Goal: Task Accomplishment & Management: Use online tool/utility

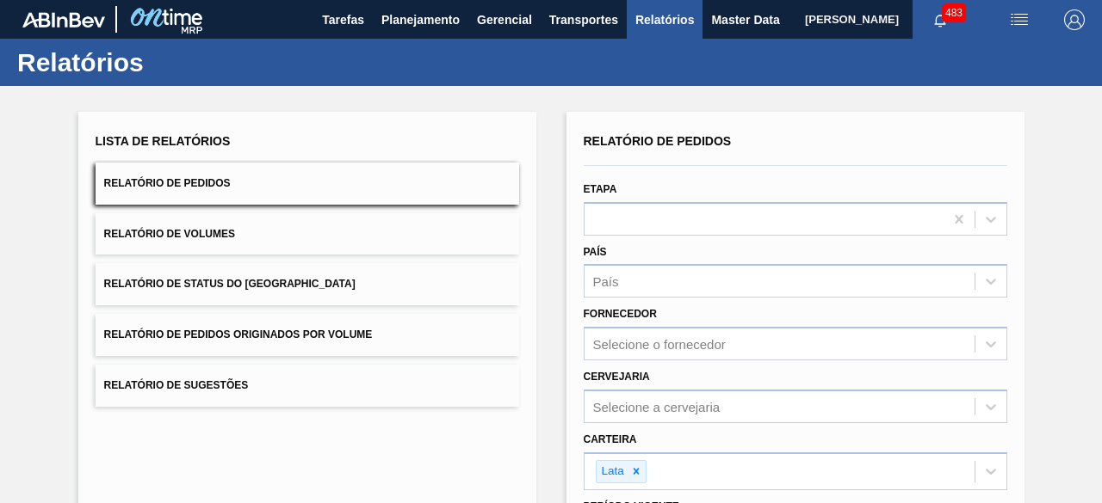
click at [805, 18] on span "[PERSON_NAME]" at bounding box center [852, 19] width 94 height 39
click at [805, 25] on span "[PERSON_NAME]" at bounding box center [852, 19] width 94 height 39
click at [728, 23] on span "Master Data" at bounding box center [745, 19] width 68 height 21
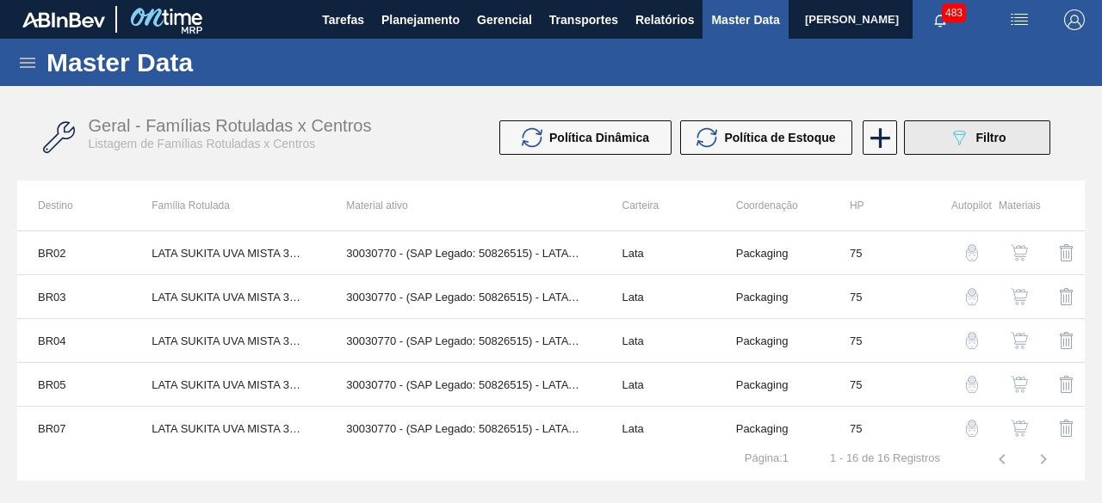
click at [957, 139] on icon "089F7B8B-B2A5-4AFE-B5C0-19BA573D28AC" at bounding box center [958, 137] width 21 height 21
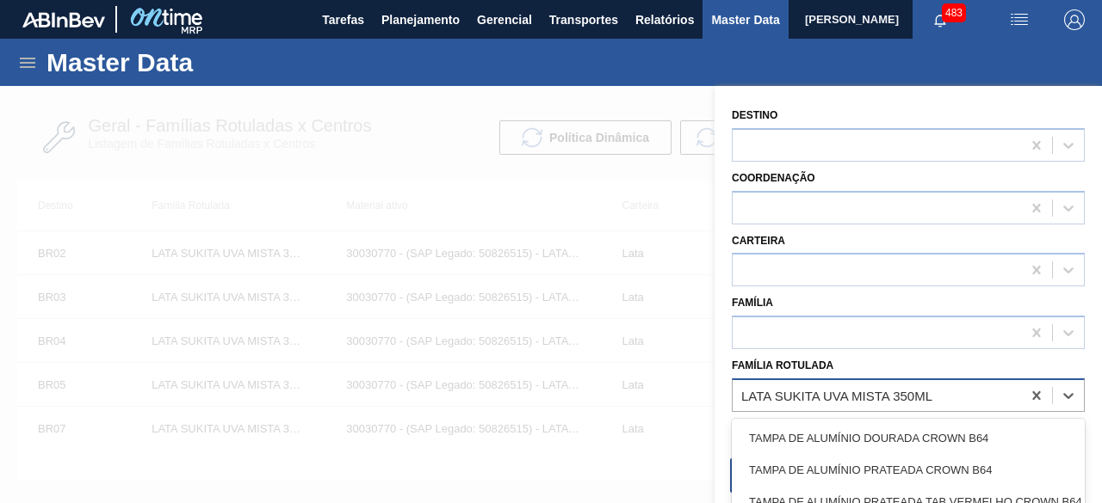
click at [831, 388] on div "LATA SUKITA UVA MISTA 350ML" at bounding box center [836, 395] width 191 height 15
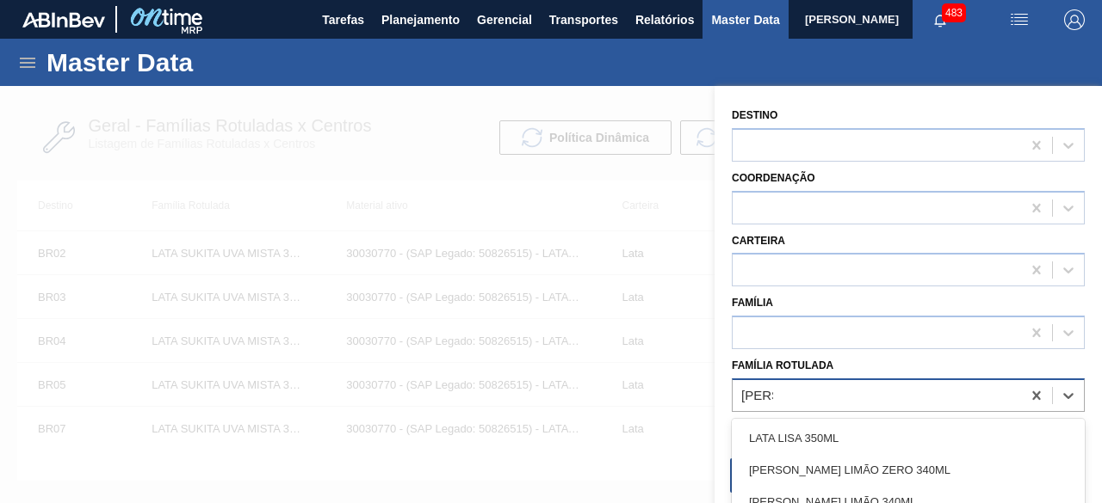
type Rotulada "[PERSON_NAME]"
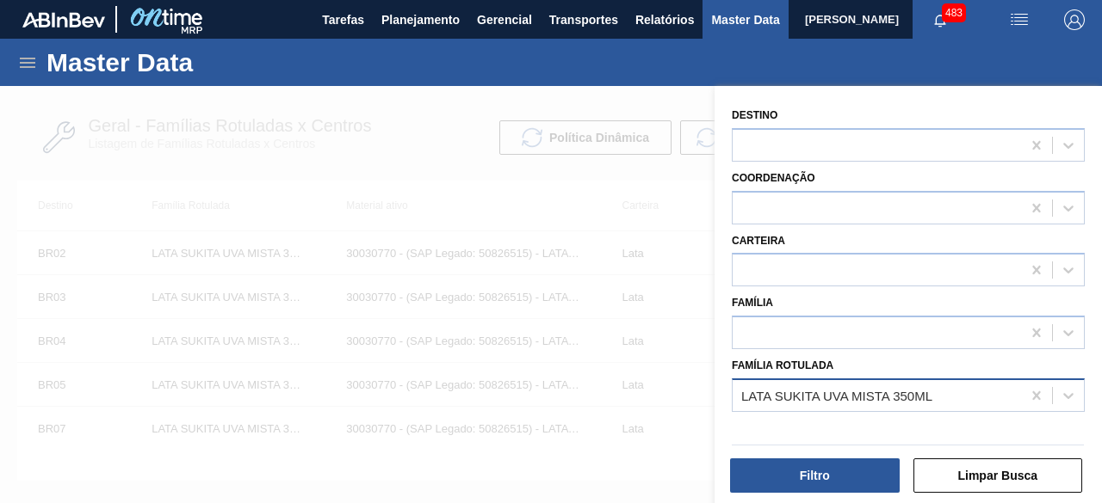
click at [680, 245] on div at bounding box center [551, 337] width 1102 height 503
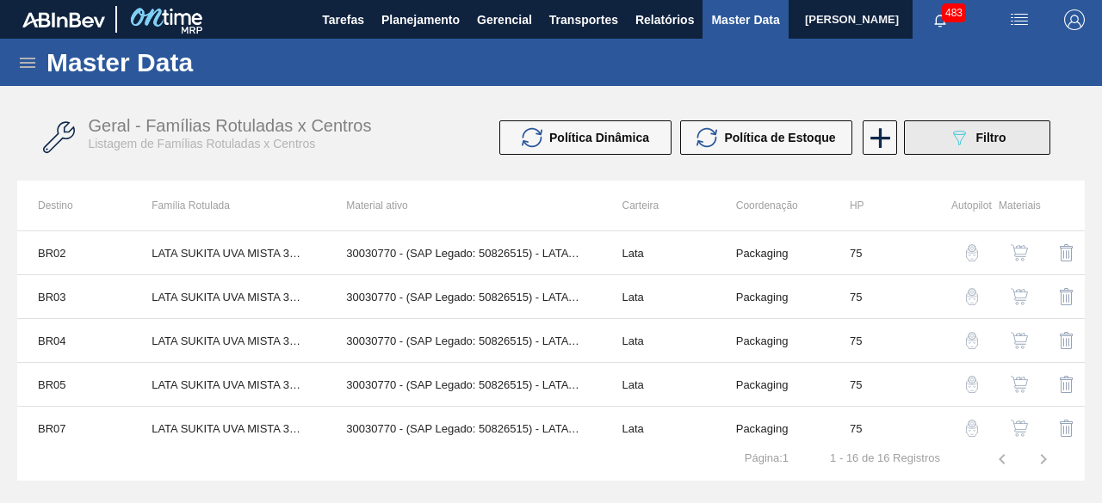
click at [951, 135] on icon "089F7B8B-B2A5-4AFE-B5C0-19BA573D28AC" at bounding box center [958, 137] width 21 height 21
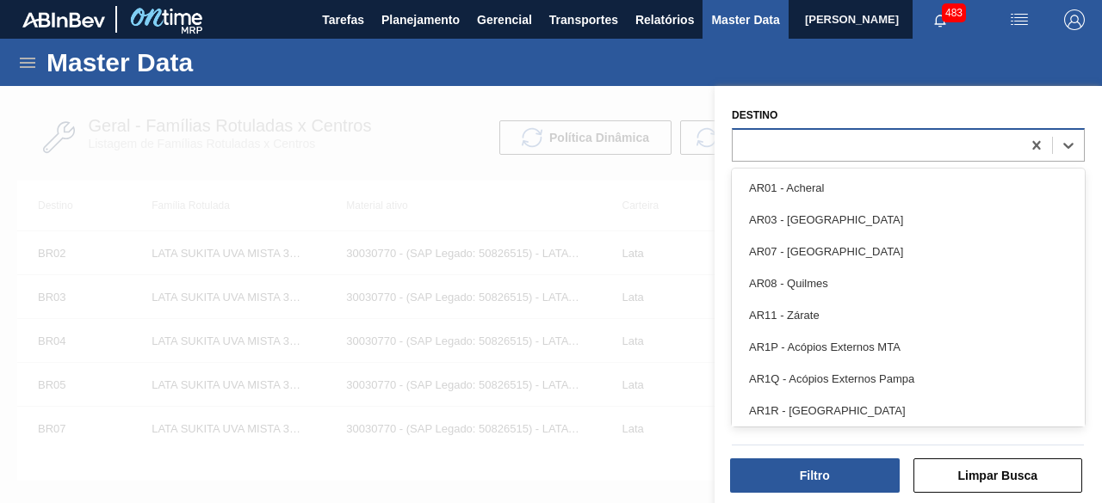
click at [854, 144] on div at bounding box center [876, 145] width 288 height 25
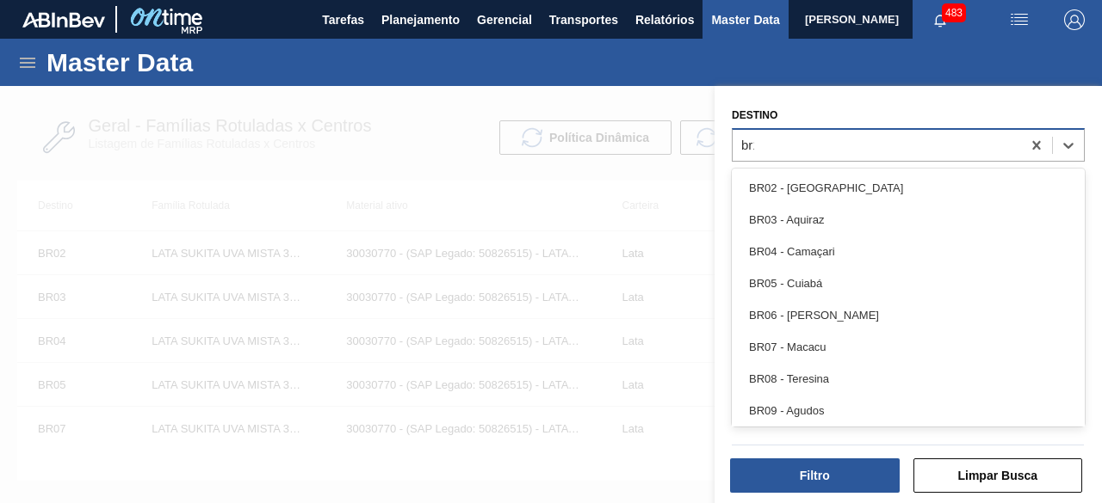
type input "br16"
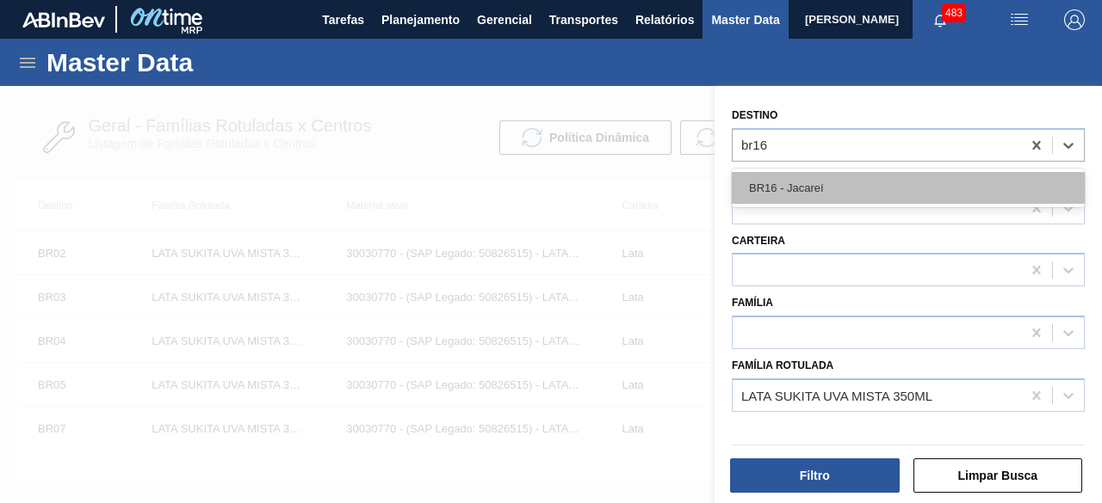
click at [818, 184] on div "BR16 - Jacareí" at bounding box center [908, 188] width 353 height 32
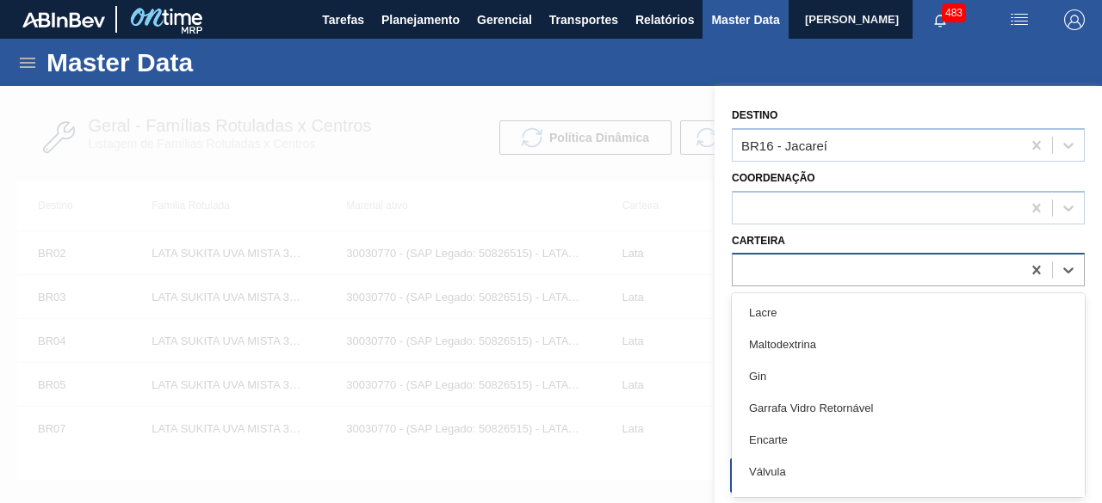
click at [826, 263] on div at bounding box center [876, 270] width 288 height 25
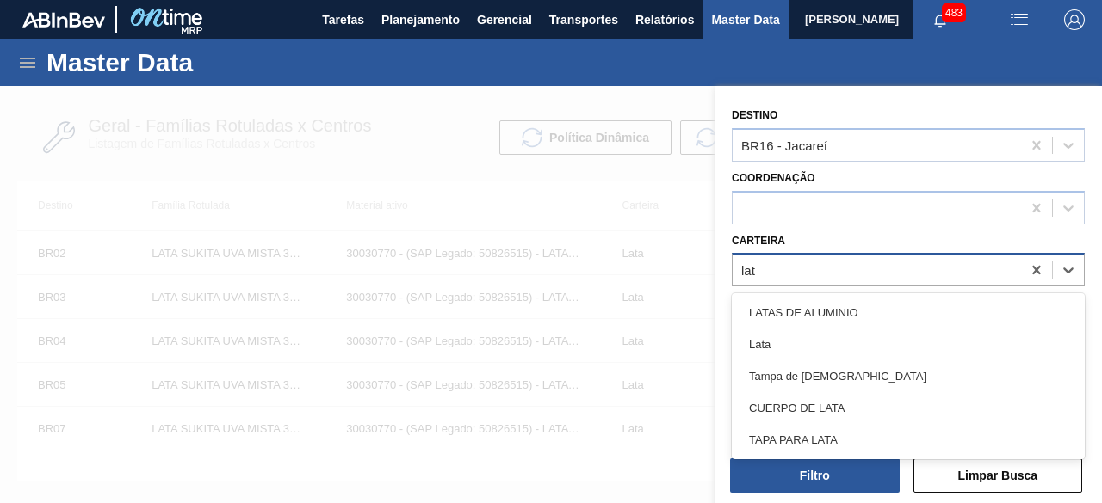
type input "lata"
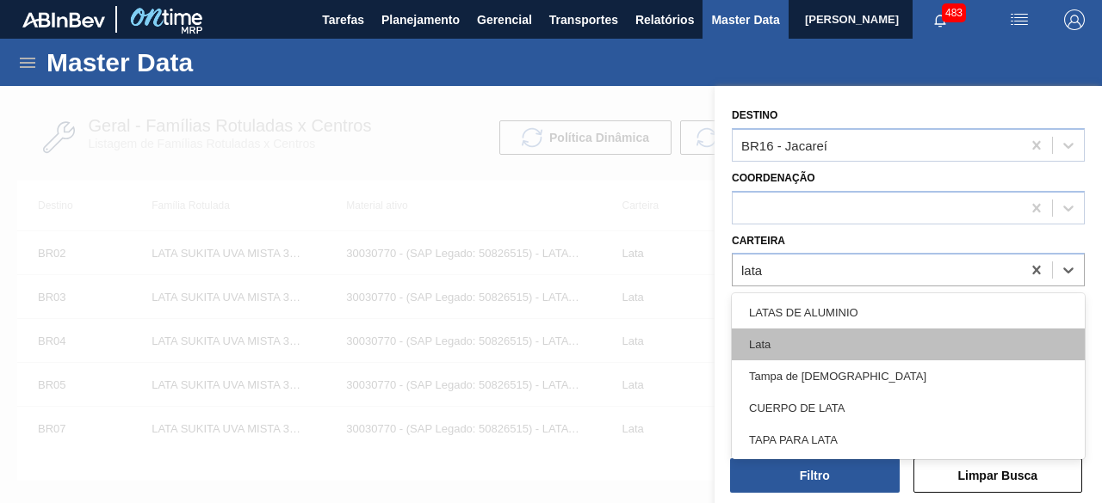
click at [837, 341] on div "Lata" at bounding box center [908, 345] width 353 height 32
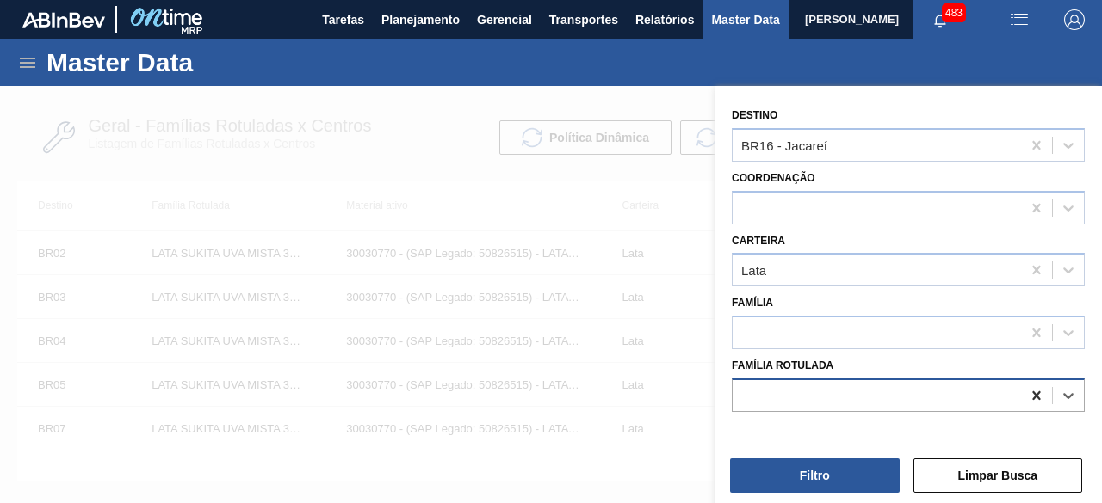
click at [1032, 395] on icon at bounding box center [1036, 395] width 17 height 17
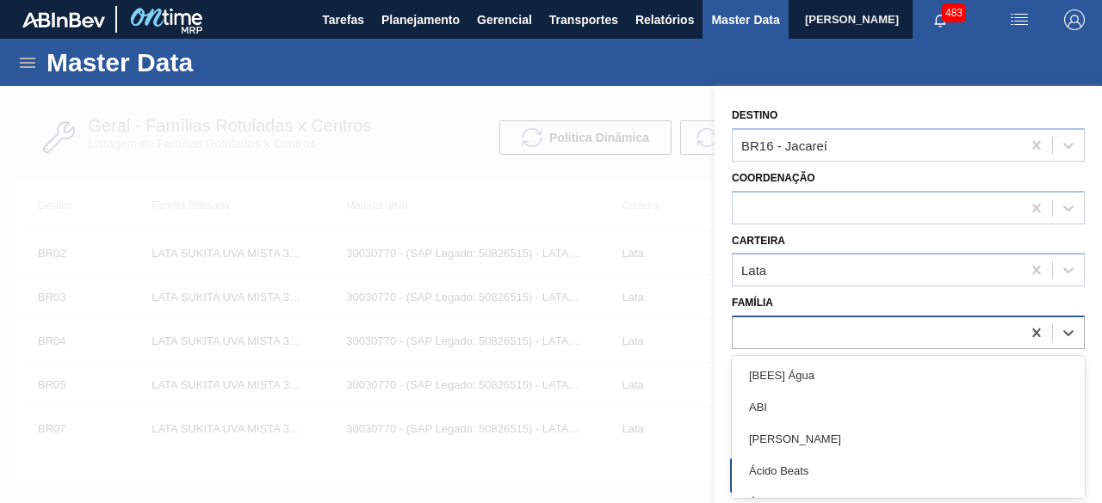
click at [807, 324] on div at bounding box center [876, 333] width 288 height 25
type input "lata"
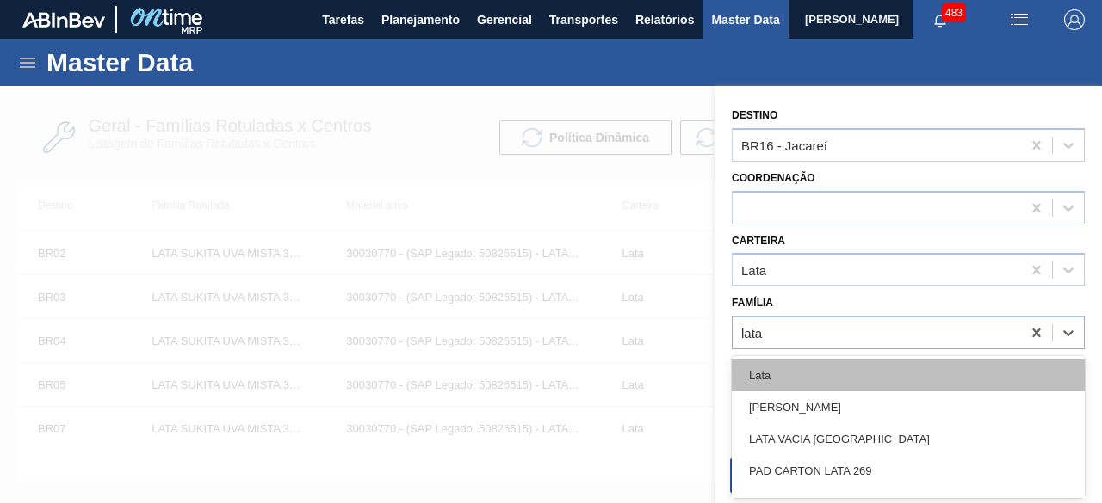
click at [809, 369] on div "Lata" at bounding box center [908, 376] width 353 height 32
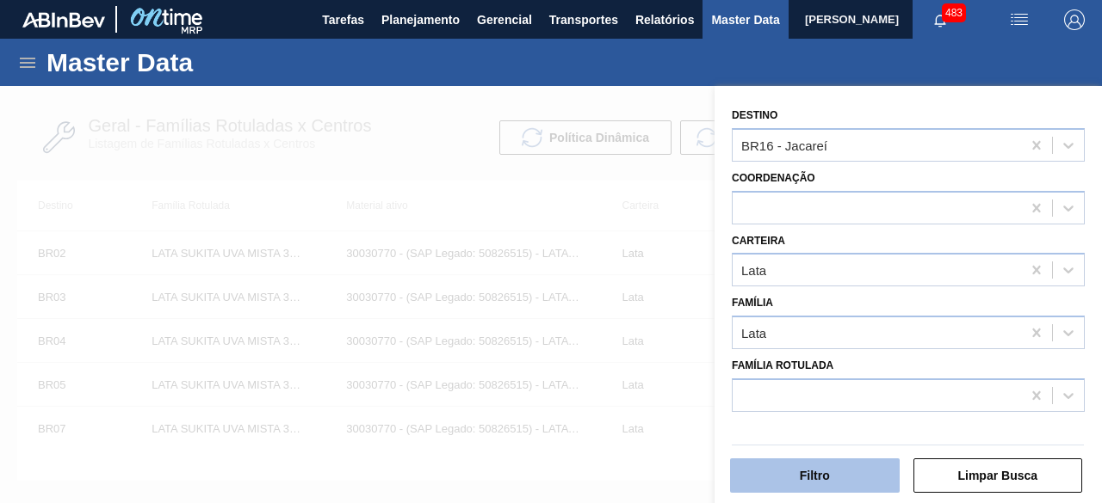
click at [849, 483] on button "Filtro" at bounding box center [815, 476] width 170 height 34
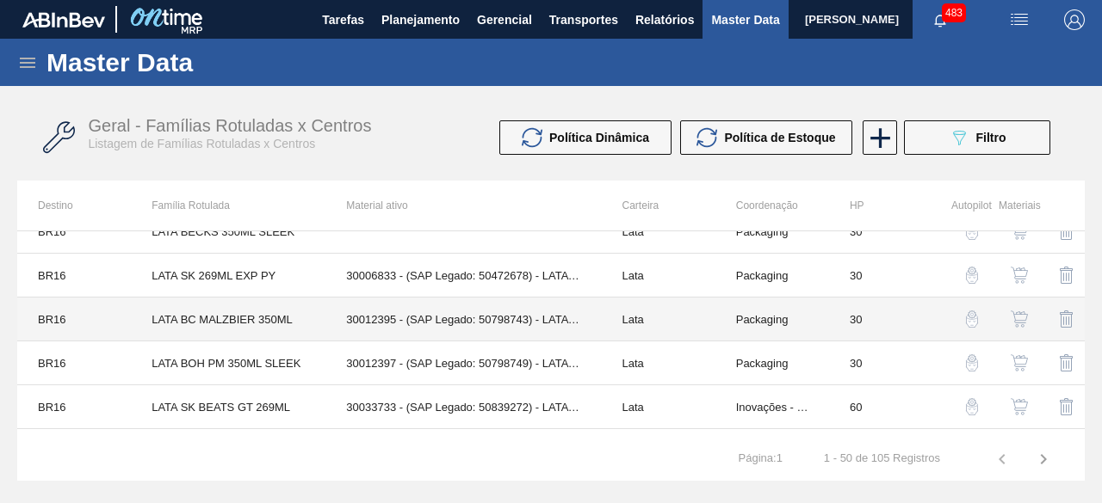
scroll to position [1973, 0]
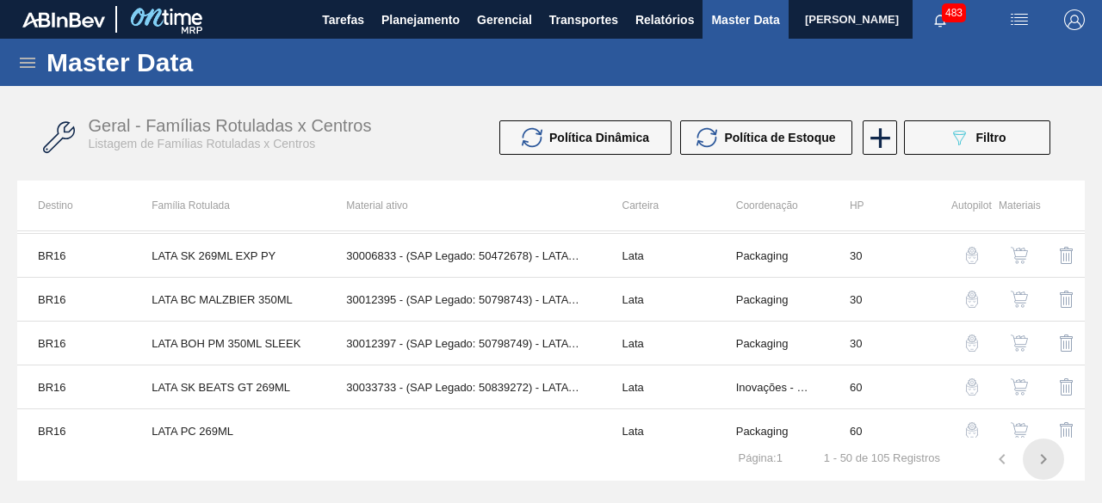
click at [1043, 461] on icon "button" at bounding box center [1044, 459] width 6 height 10
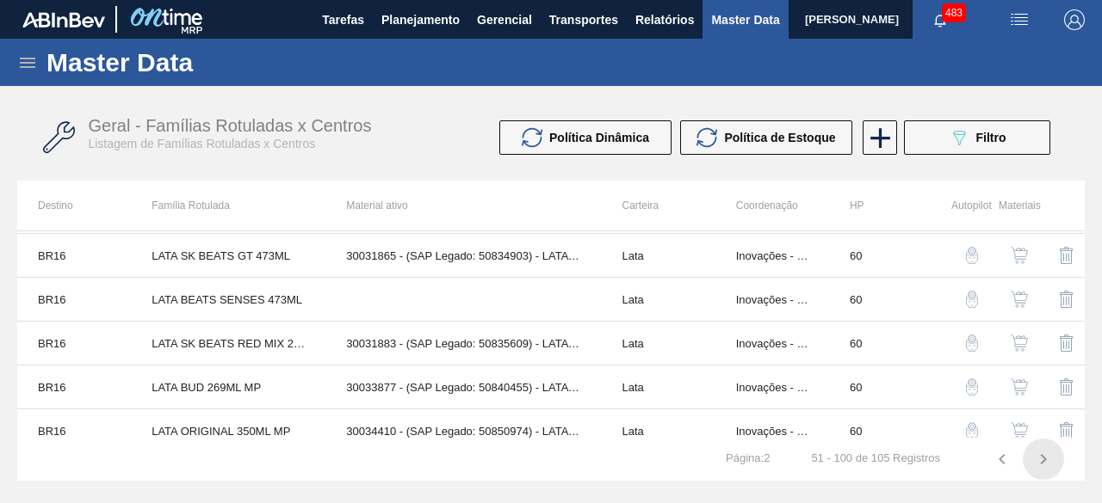
click at [1045, 459] on icon "button" at bounding box center [1044, 459] width 6 height 10
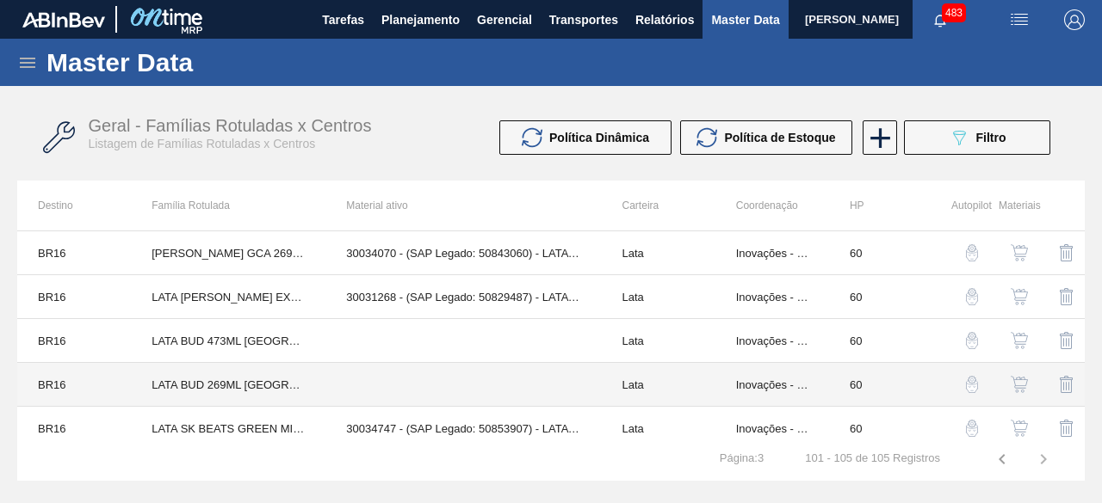
scroll to position [10, 0]
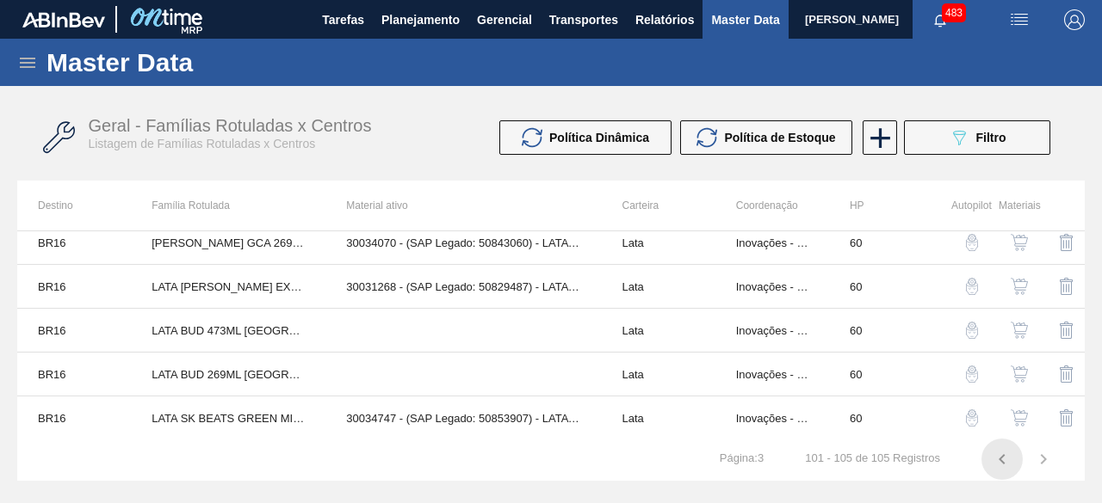
click at [1007, 462] on icon "button" at bounding box center [1001, 459] width 21 height 21
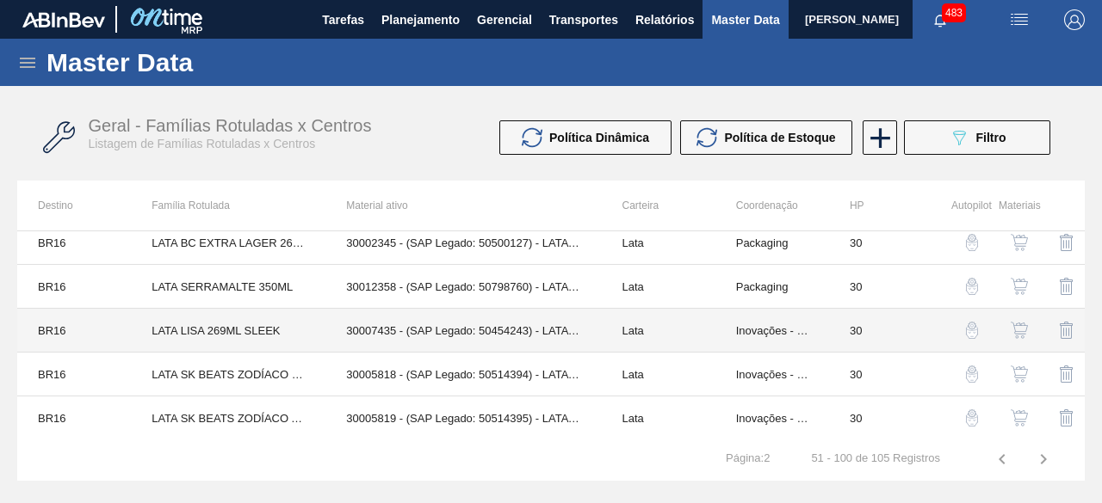
click at [250, 336] on td "LATA LISA 269ML SLEEK" at bounding box center [228, 331] width 195 height 44
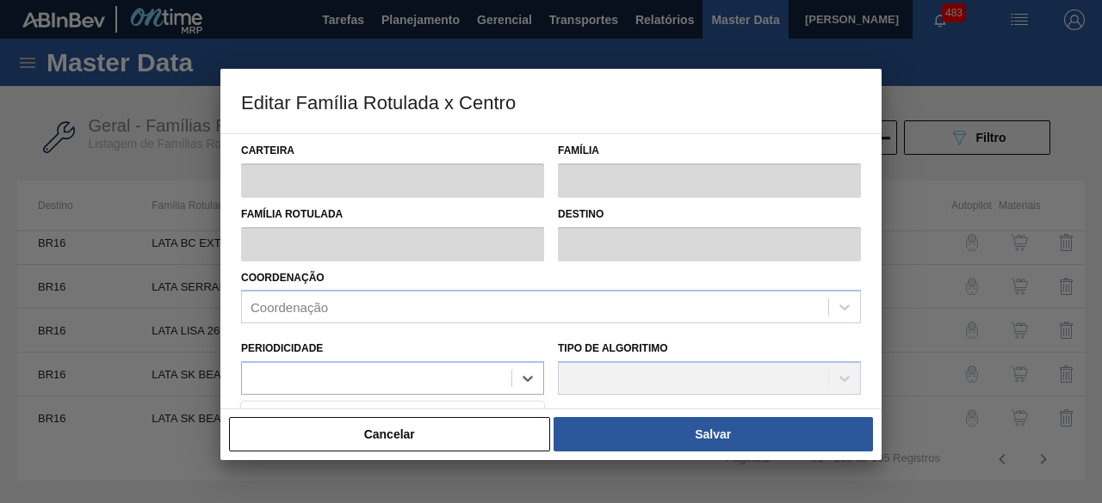
click at [250, 337] on div "Periodicidade option Gestão Mensal focused, 1 of 2. 2 results available. Use Up…" at bounding box center [392, 366] width 303 height 59
type input "Lata"
type input "LATA LISA 269ML SLEEK"
type input "BR16 - Jacareí"
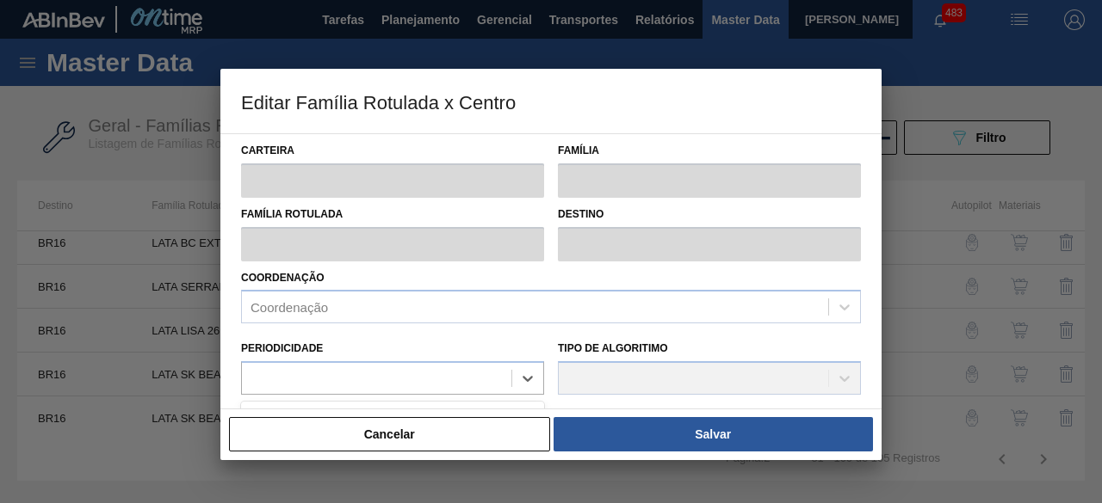
type input "0"
checkbox input "false"
type input "30"
type input "0"
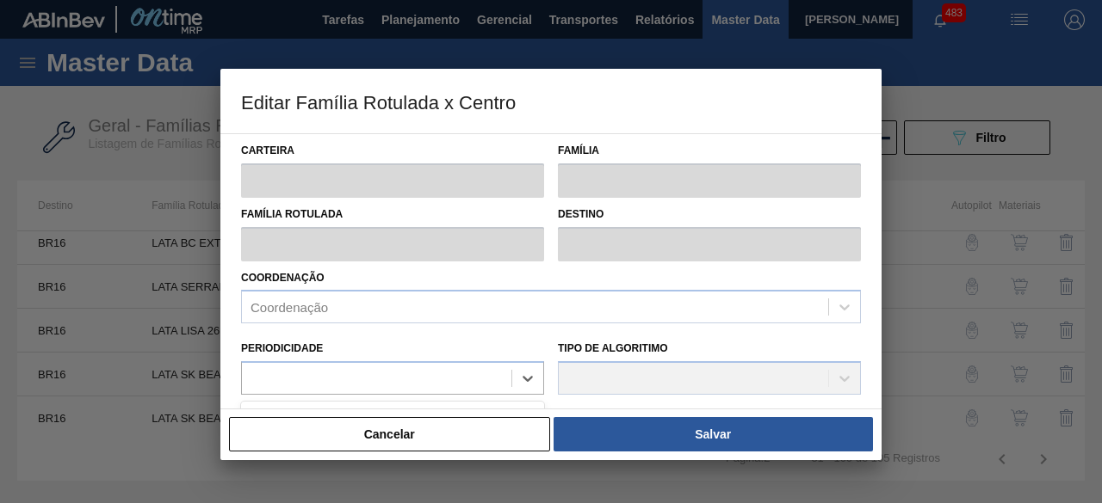
type input "100"
type input "0,000"
checkbox input "true"
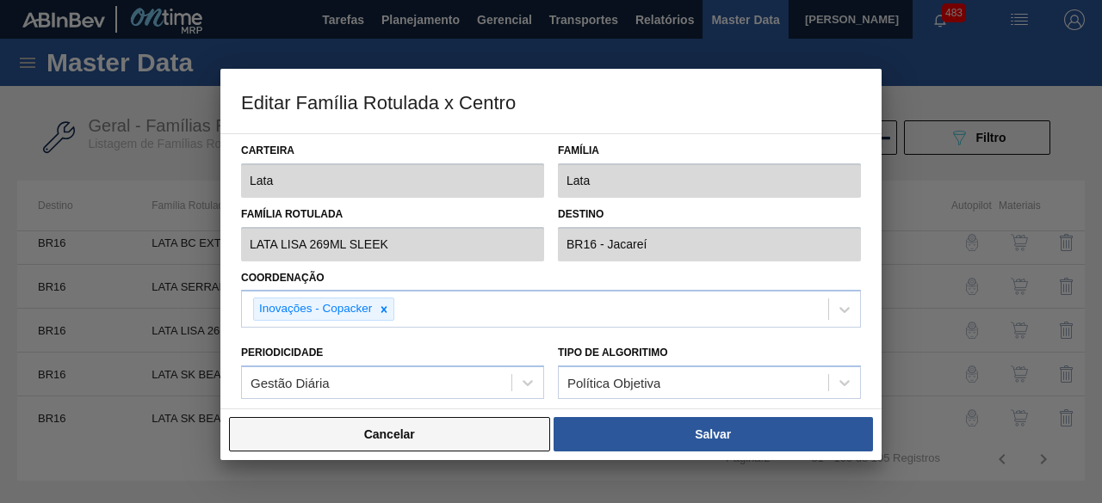
click at [334, 441] on button "Cancelar" at bounding box center [389, 434] width 321 height 34
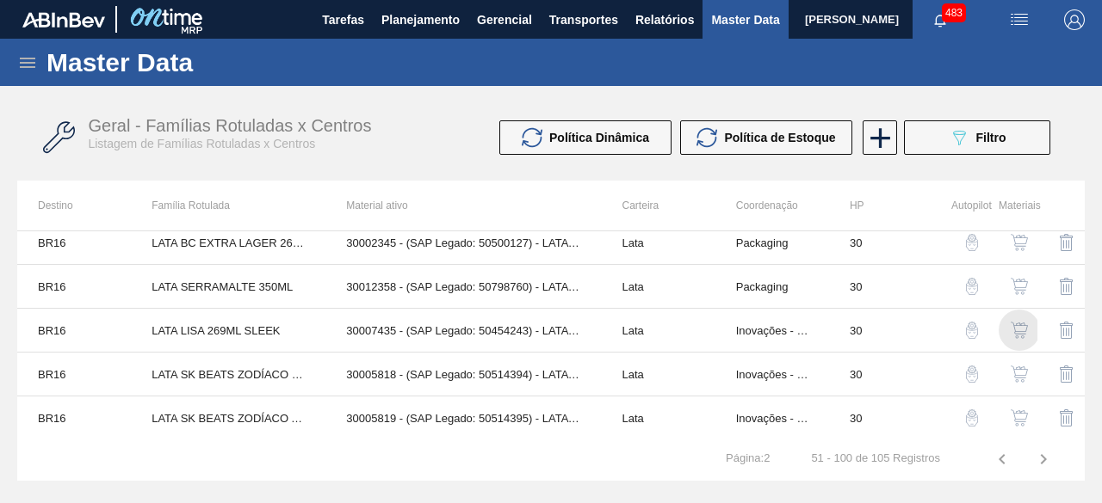
click at [1020, 326] on img "button" at bounding box center [1018, 330] width 17 height 17
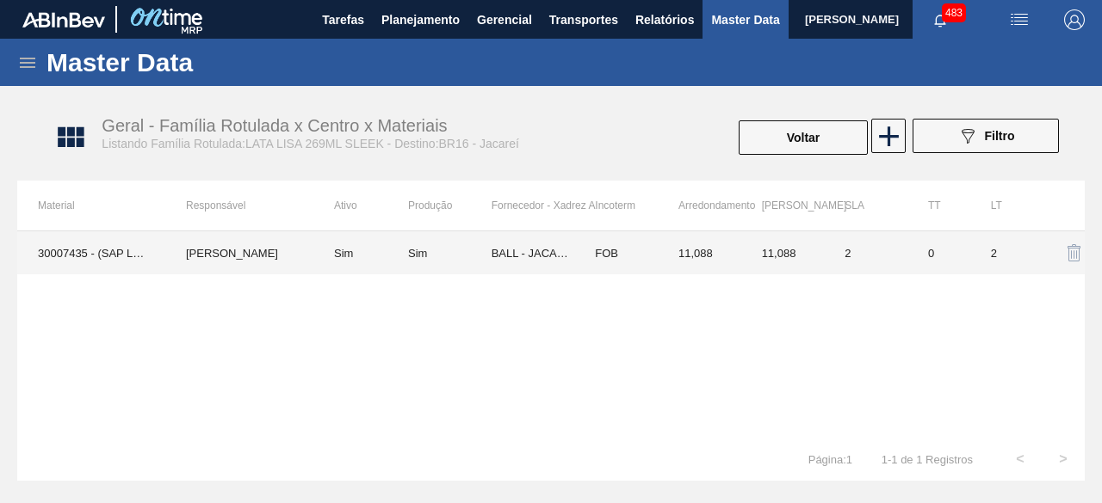
click at [106, 256] on td "30007435 - (SAP Legado: 50454243) - LATA AL. 269ML LISA" at bounding box center [91, 253] width 148 height 43
